Goal: Task Accomplishment & Management: Manage account settings

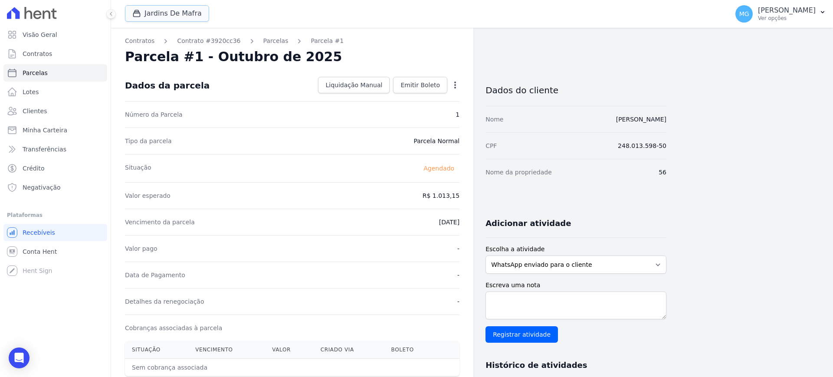
drag, startPoint x: 153, startPoint y: 8, endPoint x: 165, endPoint y: 27, distance: 22.6
click at [152, 8] on button "Jardins De Mafra" at bounding box center [167, 13] width 84 height 16
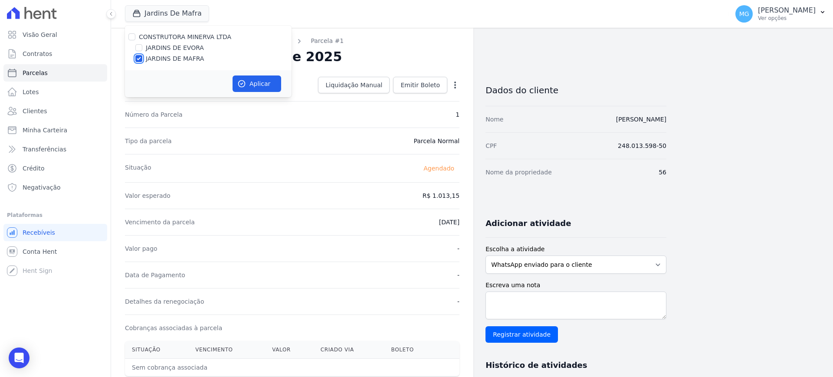
click at [140, 57] on input "JARDINS DE MAFRA" at bounding box center [138, 58] width 7 height 7
checkbox input "false"
click at [138, 46] on input "JARDINS DE EVORA" at bounding box center [138, 47] width 7 height 7
checkbox input "true"
click at [254, 88] on button "Aplicar" at bounding box center [256, 83] width 49 height 16
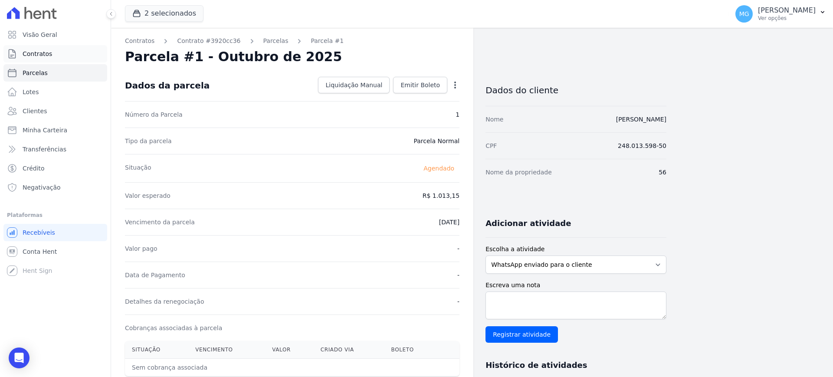
click at [49, 48] on link "Contratos" at bounding box center [55, 53] width 104 height 17
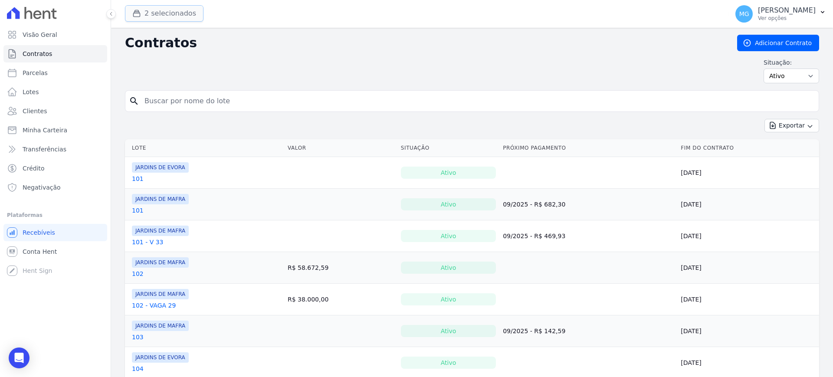
click at [159, 13] on button "2 selecionados" at bounding box center [164, 13] width 78 height 16
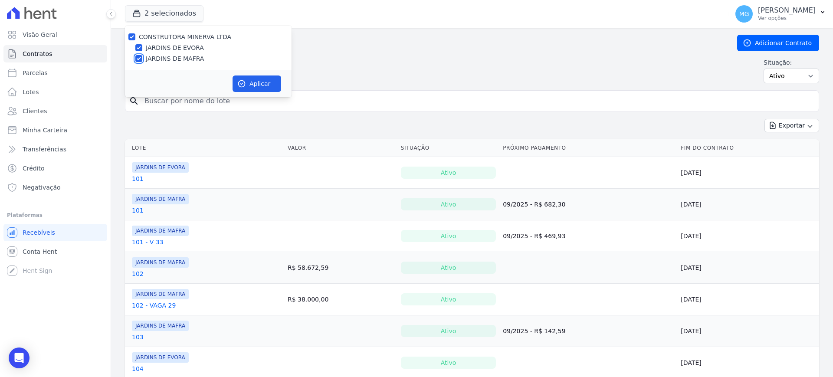
drag, startPoint x: 139, startPoint y: 58, endPoint x: 176, endPoint y: 62, distance: 36.6
click at [139, 57] on input "JARDINS DE MAFRA" at bounding box center [138, 58] width 7 height 7
checkbox input "false"
click at [250, 81] on button "Aplicar" at bounding box center [256, 83] width 49 height 16
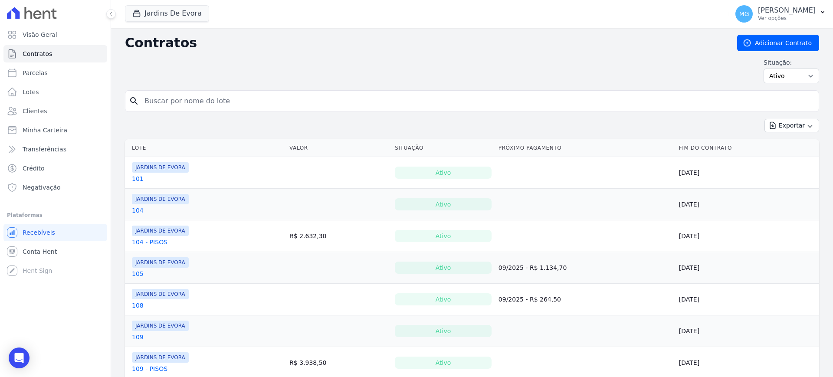
click at [203, 98] on input "search" at bounding box center [477, 100] width 676 height 17
type input "128"
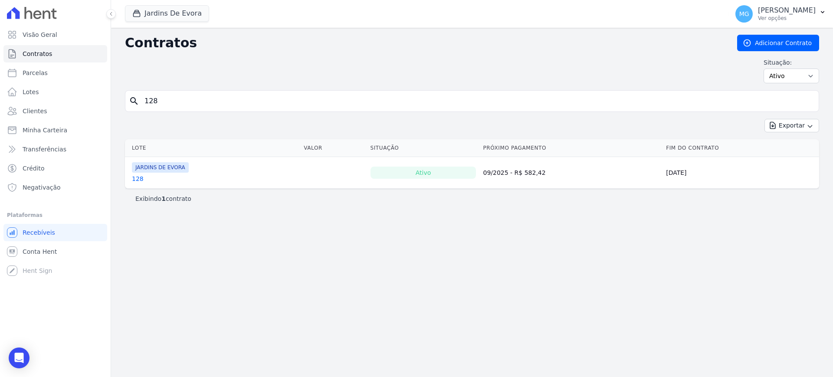
click at [135, 180] on link "128" at bounding box center [138, 178] width 12 height 9
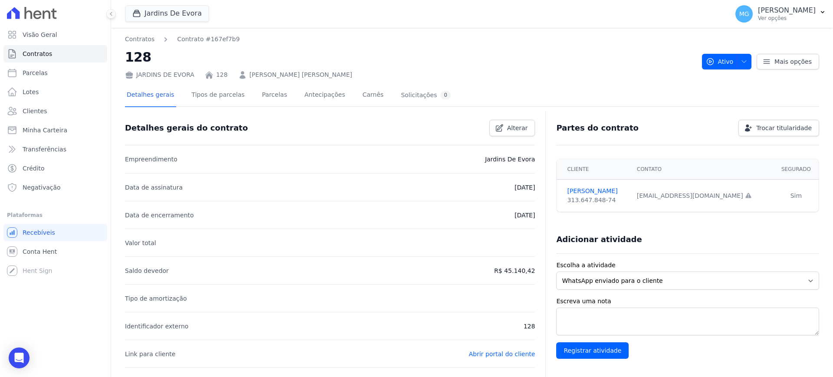
click at [653, 193] on div "[EMAIL_ADDRESS][DOMAIN_NAME] Email e telefone não confirmados." at bounding box center [702, 195] width 131 height 9
copy tr "[EMAIL_ADDRESS][DOMAIN_NAME] Email e telefone não confirmados."
click at [338, 13] on div "Jardins De Evora CONSTRUTORA [PERSON_NAME] LTDA JARDINS DE [GEOGRAPHIC_DATA] JA…" at bounding box center [425, 14] width 600 height 29
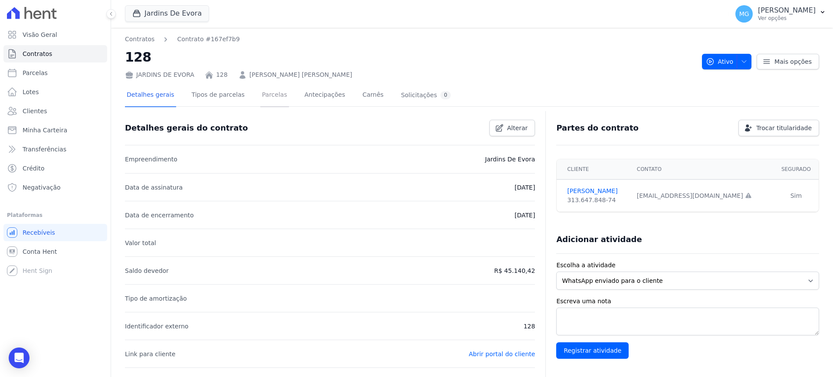
click at [260, 100] on link "Parcelas" at bounding box center [274, 95] width 29 height 23
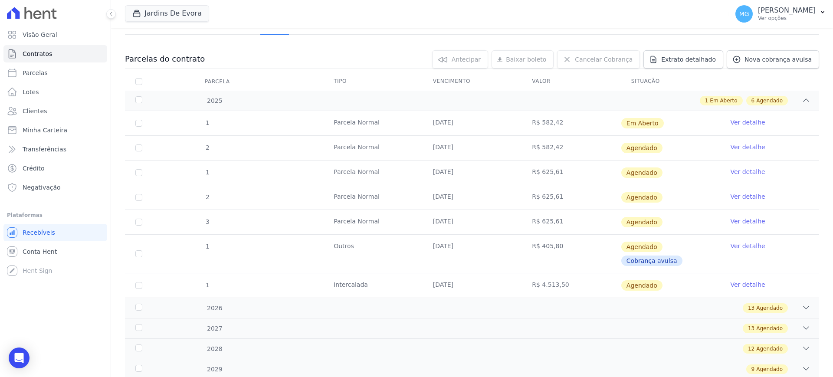
scroll to position [72, 0]
click at [732, 120] on link "Ver detalhe" at bounding box center [747, 122] width 35 height 9
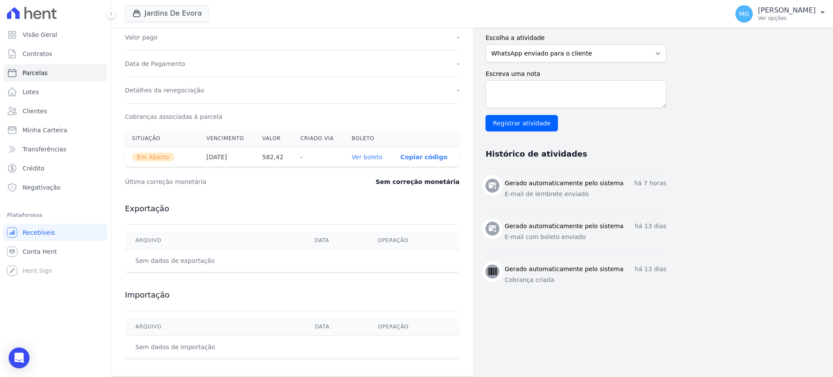
scroll to position [217, 0]
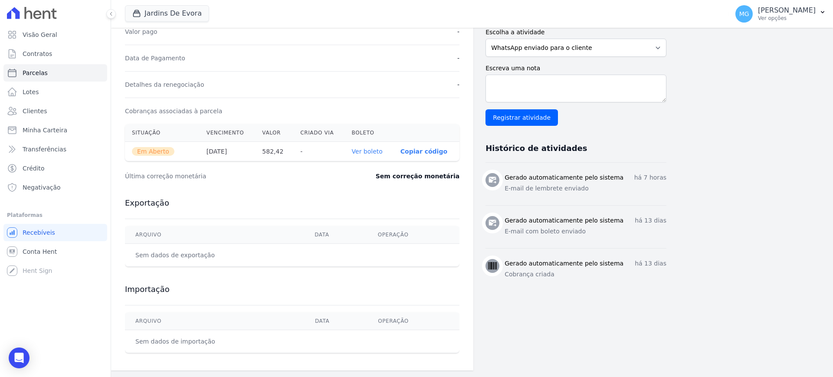
click at [272, 14] on div "Jardins De Evora CONSTRUTORA [PERSON_NAME] LTDA JARDINS DE [GEOGRAPHIC_DATA] JA…" at bounding box center [425, 14] width 600 height 29
